Goal: Transaction & Acquisition: Share content

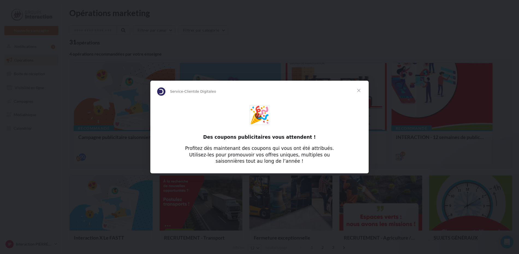
click at [360, 87] on span "Fermer" at bounding box center [359, 91] width 20 height 20
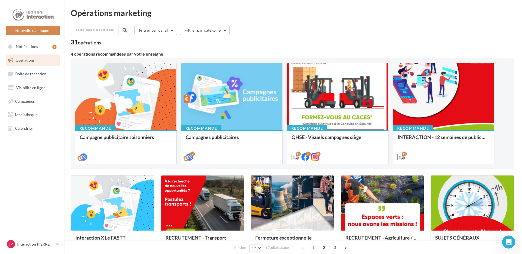
scroll to position [27, 0]
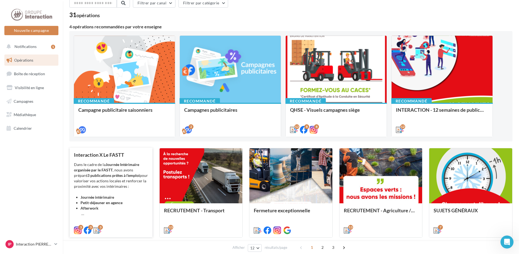
click at [106, 178] on strong "3 publications prêtes à l’emploi" at bounding box center [113, 175] width 52 height 5
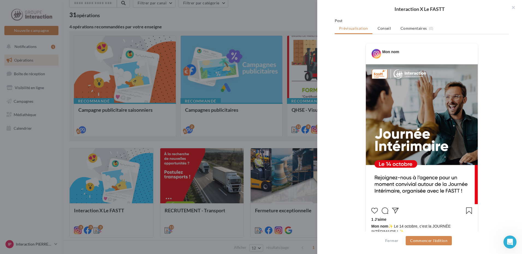
scroll to position [82, 0]
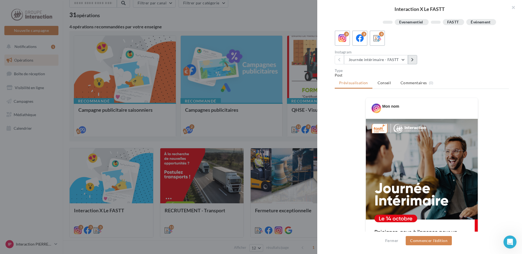
click at [411, 64] on button at bounding box center [412, 59] width 9 height 9
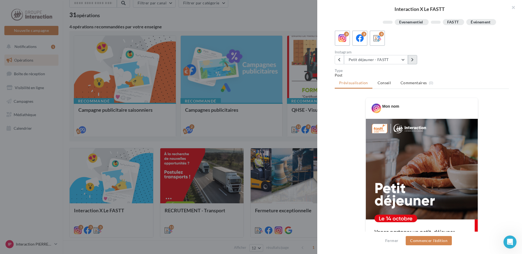
click at [411, 64] on button at bounding box center [412, 59] width 9 height 9
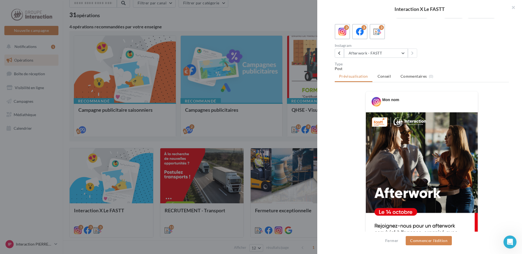
scroll to position [0, 0]
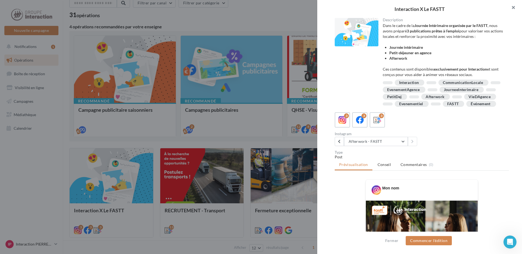
click at [514, 5] on button "button" at bounding box center [511, 8] width 22 height 16
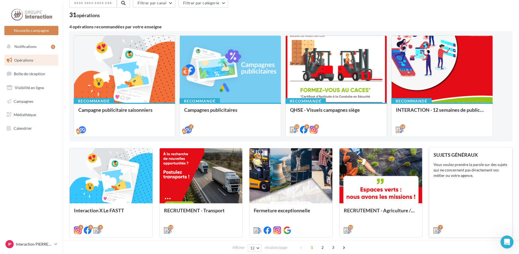
click at [454, 211] on div "SUJETS GÉNÉRAUX Vous voulez prendre la parole sur des sujets qui ne concernent …" at bounding box center [471, 192] width 74 height 80
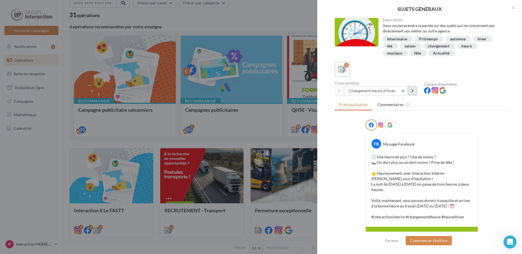
click at [411, 90] on icon at bounding box center [412, 91] width 2 height 4
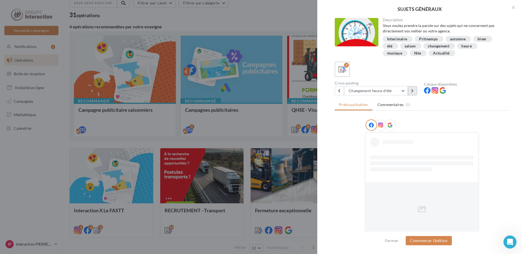
click at [411, 90] on icon at bounding box center [412, 91] width 2 height 4
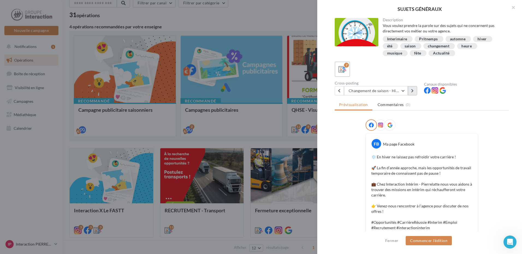
click at [411, 90] on icon at bounding box center [412, 91] width 2 height 4
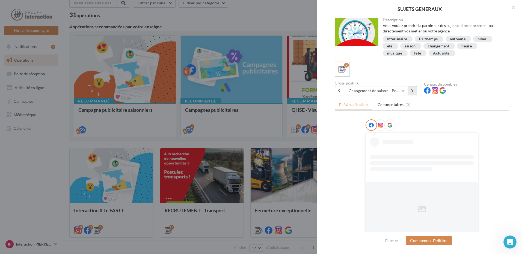
click at [411, 90] on icon at bounding box center [412, 91] width 2 height 4
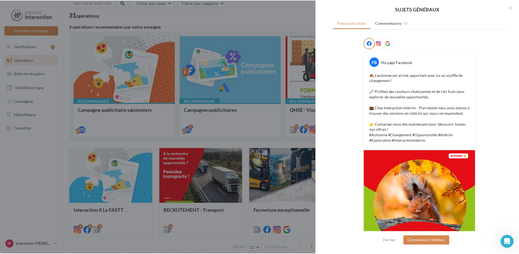
scroll to position [115, 0]
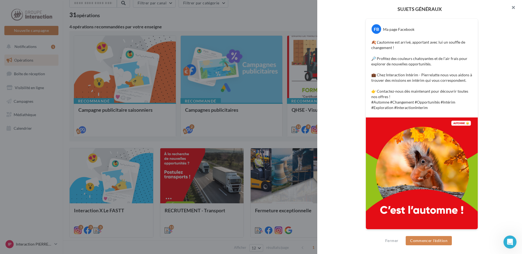
click at [512, 8] on button "button" at bounding box center [511, 8] width 22 height 16
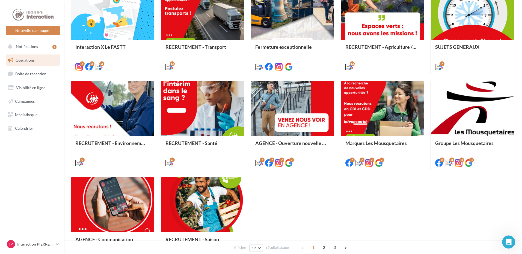
scroll to position [218, 0]
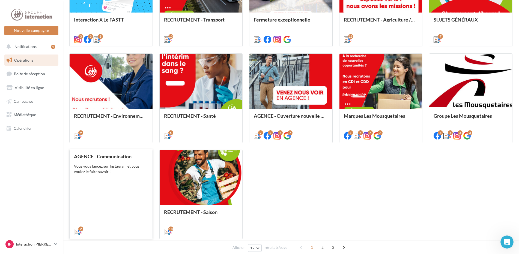
click at [129, 166] on div "Vous vous lancez sur Instagram et vous voulez le faire savoir !" at bounding box center [111, 169] width 74 height 11
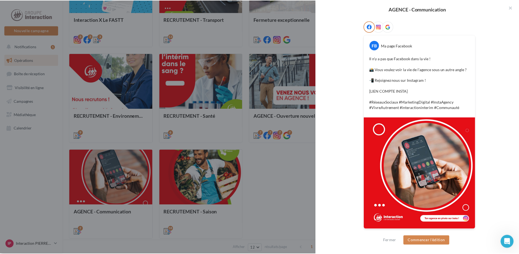
scroll to position [0, 0]
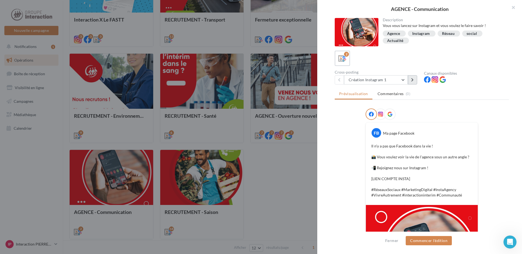
click at [412, 82] on icon at bounding box center [412, 80] width 2 height 4
click at [301, 166] on div at bounding box center [261, 127] width 522 height 254
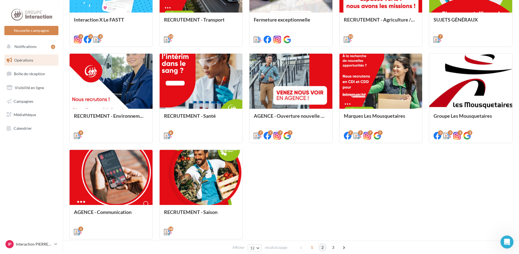
click at [319, 250] on span "2" at bounding box center [322, 247] width 9 height 9
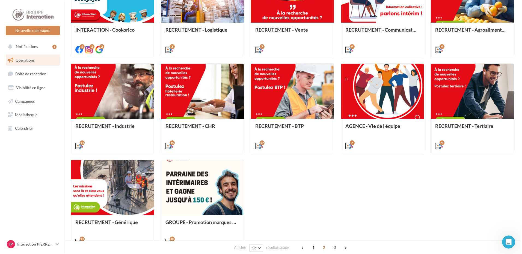
scroll to position [235, 0]
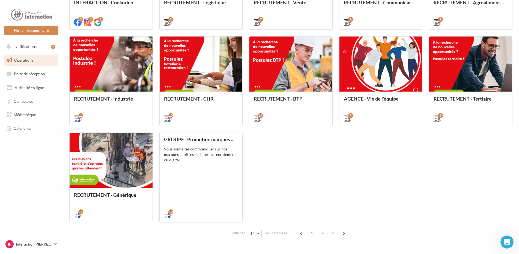
click at [197, 199] on div "GROUPE - Promotion marques et offres Vous souhaitez communiquer sur nos marques…" at bounding box center [201, 177] width 74 height 80
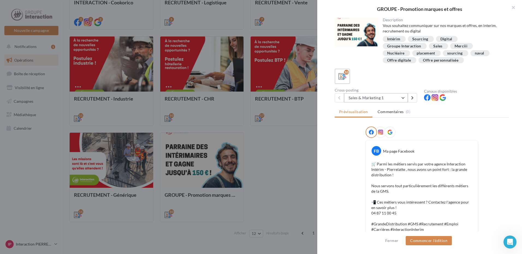
click at [403, 99] on button "Sales & Marketing 1" at bounding box center [376, 97] width 64 height 9
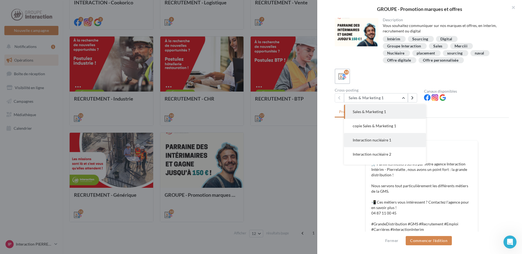
click at [392, 139] on button "Interaction nucléaire 1" at bounding box center [385, 140] width 82 height 14
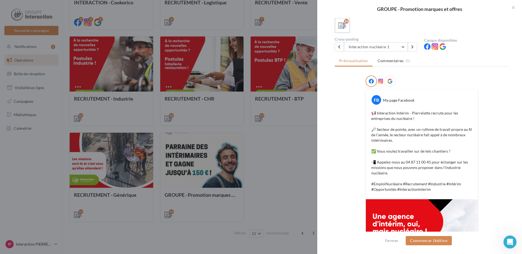
scroll to position [24, 0]
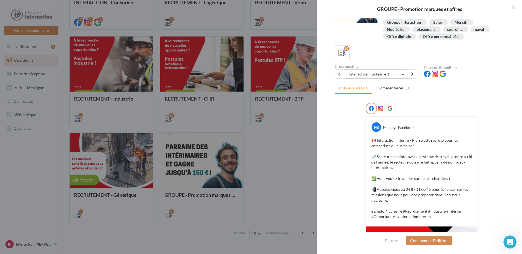
click at [403, 76] on button "Interaction nucléaire 1" at bounding box center [376, 74] width 64 height 9
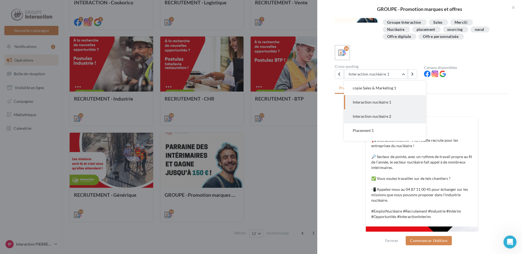
click at [385, 114] on span "Interaction nucléaire 2" at bounding box center [372, 116] width 38 height 5
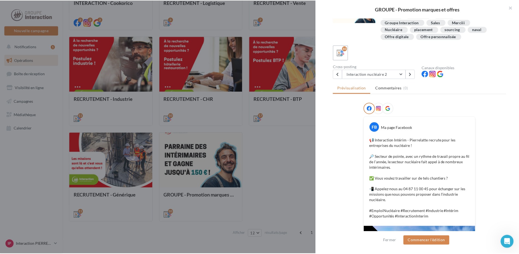
scroll to position [0, 0]
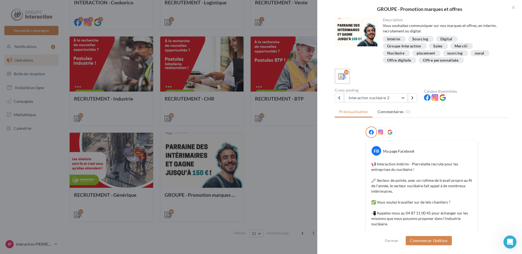
click at [275, 190] on div at bounding box center [261, 127] width 522 height 254
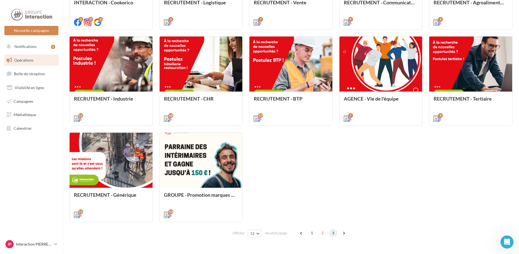
click at [332, 234] on span "3" at bounding box center [333, 233] width 9 height 9
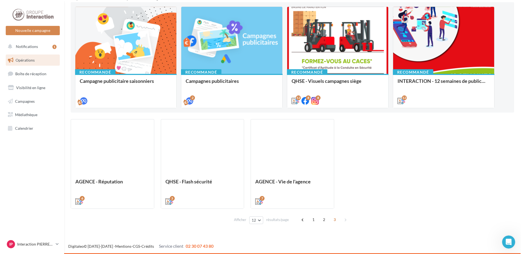
scroll to position [56, 0]
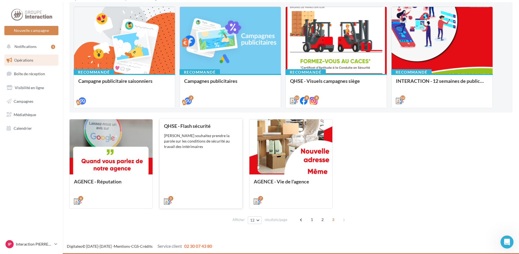
click at [210, 208] on div "3" at bounding box center [201, 200] width 83 height 15
click at [192, 154] on div "QHSE - Flash sécurité Vous souhaitez prendre la parole sur les conditions de sé…" at bounding box center [201, 163] width 74 height 80
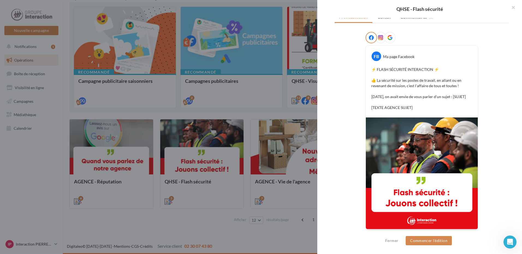
scroll to position [0, 0]
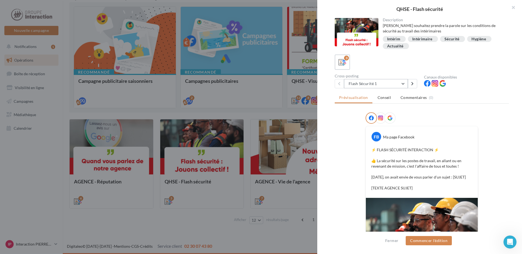
click at [403, 83] on button "Flash Sécurité 1" at bounding box center [376, 83] width 64 height 9
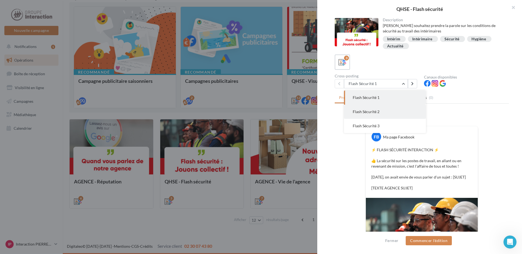
click at [384, 113] on button "Flash Sécurité 2" at bounding box center [385, 112] width 82 height 14
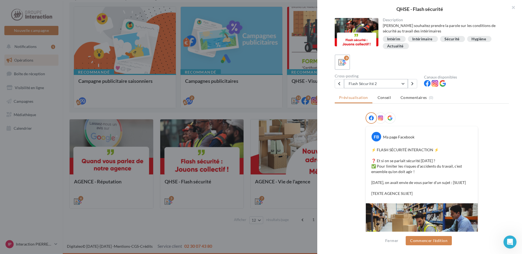
click at [405, 86] on button "Flash Sécurité 2" at bounding box center [376, 83] width 64 height 9
click at [371, 126] on span "Flash Sécurité 3" at bounding box center [366, 126] width 27 height 5
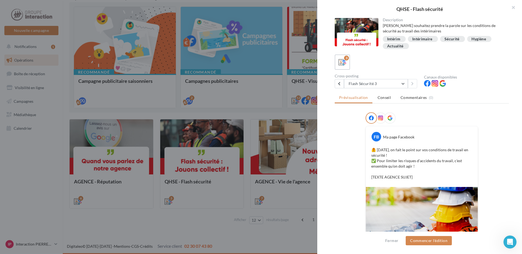
click at [205, 229] on div at bounding box center [261, 127] width 522 height 254
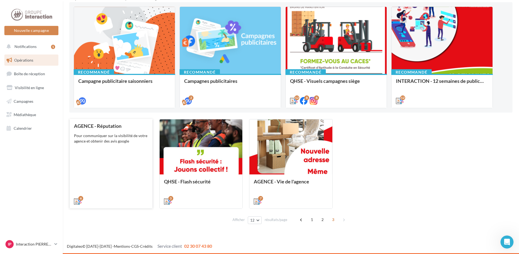
click at [118, 195] on div "6" at bounding box center [111, 200] width 83 height 15
click at [130, 141] on div "Pour communiquer sur la visibilité de votre agence et obtenir des avis google" at bounding box center [111, 138] width 74 height 11
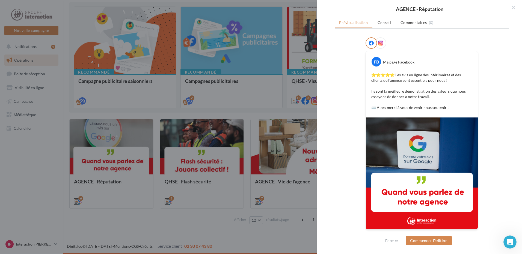
scroll to position [62, 0]
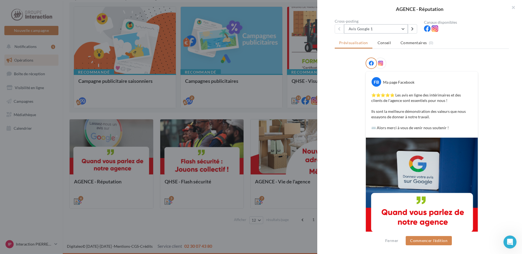
click at [404, 33] on button "Avis Google 1" at bounding box center [376, 28] width 64 height 9
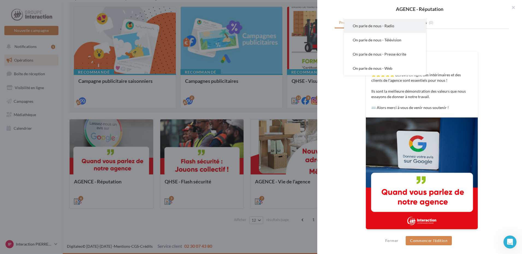
scroll to position [0, 0]
click at [367, 39] on button "Avis Google2" at bounding box center [385, 37] width 82 height 14
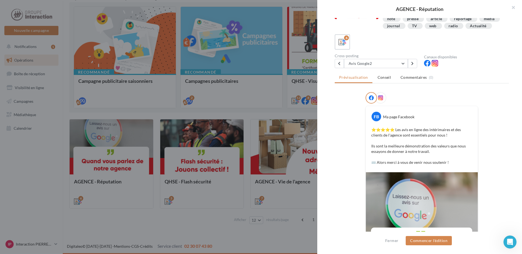
scroll to position [89, 0]
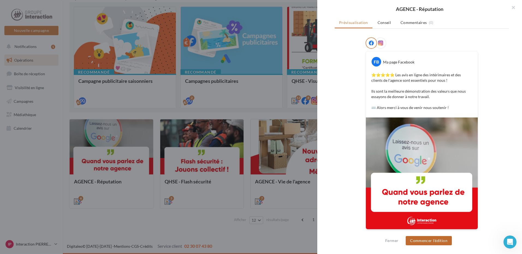
click at [424, 242] on button "Commencer l'édition" at bounding box center [428, 240] width 46 height 9
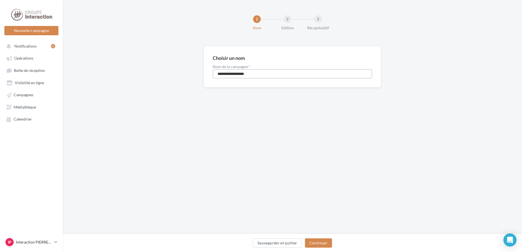
click at [258, 76] on input "**********" at bounding box center [292, 73] width 159 height 9
drag, startPoint x: 253, startPoint y: 75, endPoint x: 215, endPoint y: 77, distance: 38.0
click at [215, 77] on input "**********" at bounding box center [292, 73] width 159 height 9
type input "**********"
click at [325, 241] on button "Continuer" at bounding box center [318, 242] width 27 height 9
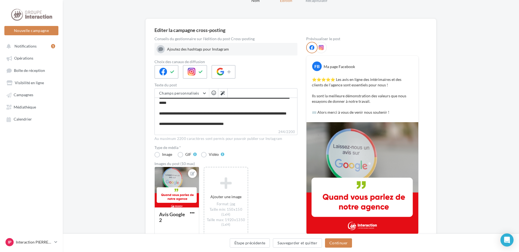
scroll to position [65, 0]
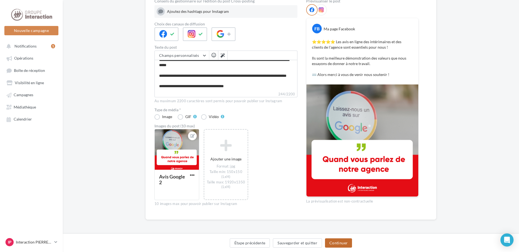
click at [332, 245] on button "Continuer" at bounding box center [338, 242] width 27 height 9
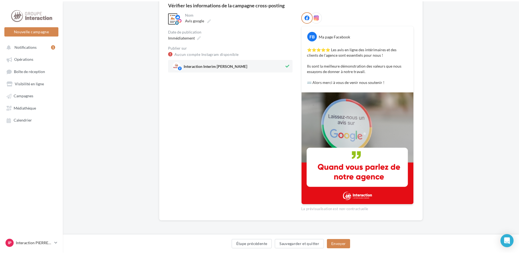
scroll to position [0, 0]
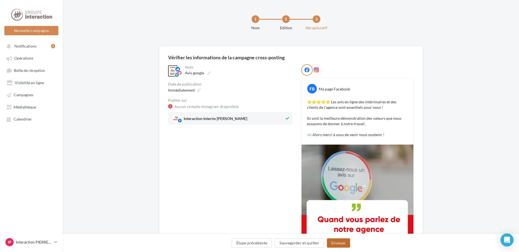
click at [332, 243] on button "Envoyer" at bounding box center [338, 242] width 23 height 9
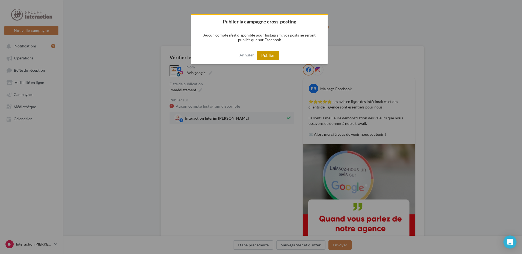
click at [272, 53] on button "Publier" at bounding box center [268, 55] width 22 height 9
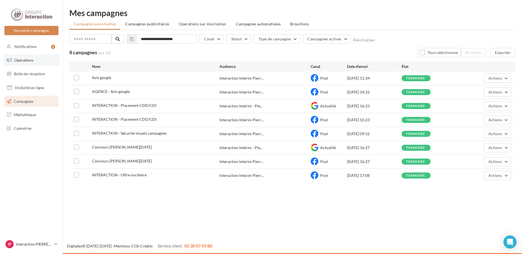
click at [32, 62] on link "Opérations" at bounding box center [31, 60] width 56 height 11
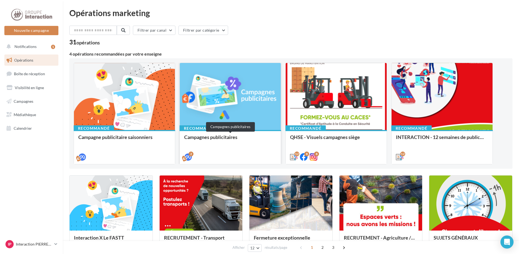
click at [228, 139] on div "Campagnes publicitaires" at bounding box center [230, 140] width 92 height 11
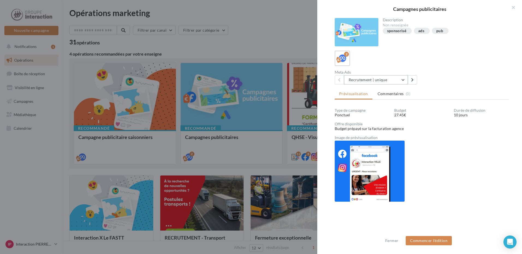
click at [405, 78] on button "Recrutement | unique" at bounding box center [376, 79] width 64 height 9
click at [176, 162] on div at bounding box center [261, 127] width 522 height 254
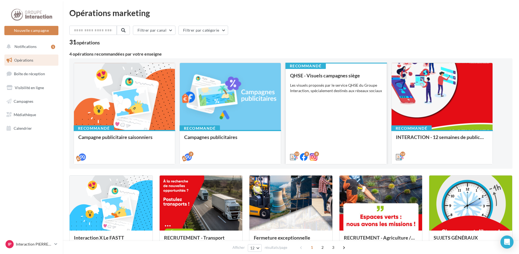
click at [345, 150] on div "12 8 8" at bounding box center [336, 156] width 101 height 15
click at [336, 85] on div "Les visuels proposés par le service QHSE du Groupe Interaction, spécialement de…" at bounding box center [336, 88] width 92 height 11
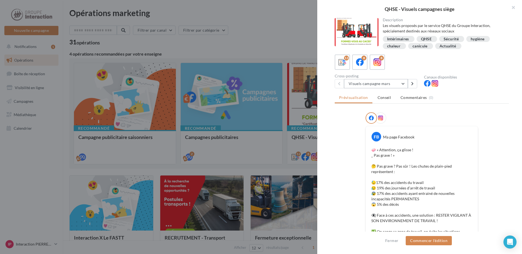
click at [403, 83] on button "Visuels campagne mars" at bounding box center [376, 83] width 64 height 9
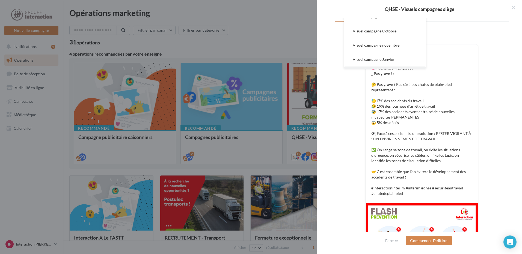
scroll to position [43, 0]
click at [389, 59] on span "Visuel campagne Octobre" at bounding box center [375, 58] width 44 height 5
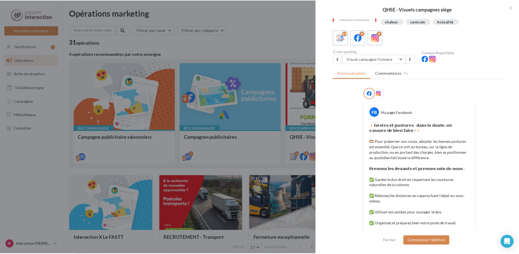
scroll to position [0, 0]
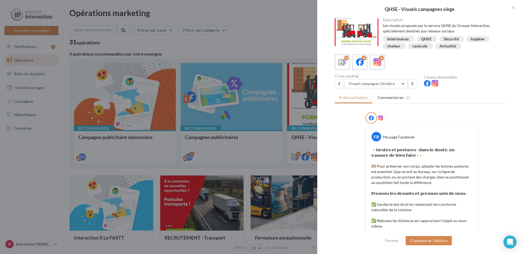
click at [247, 17] on div at bounding box center [261, 127] width 522 height 254
